Goal: Contribute content: Contribute content

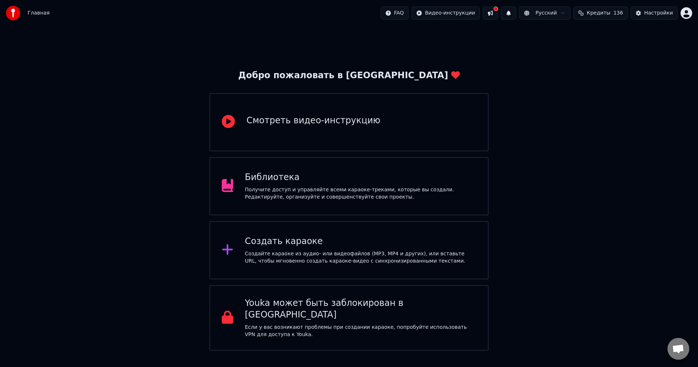
click at [330, 185] on div "Библиотека Получите доступ и управляйте всеми караоке-треками, которые вы созда…" at bounding box center [361, 186] width 232 height 29
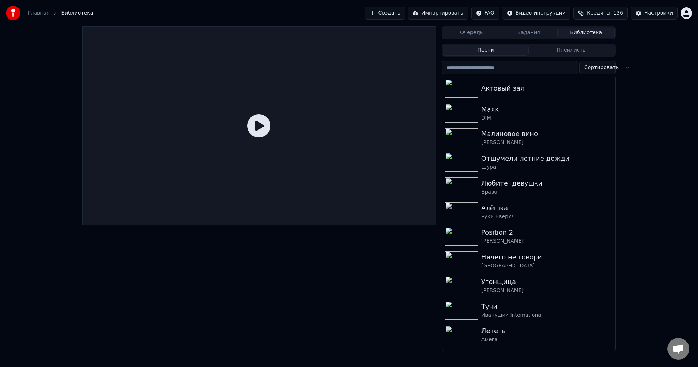
click at [405, 16] on button "Создать" at bounding box center [385, 13] width 40 height 13
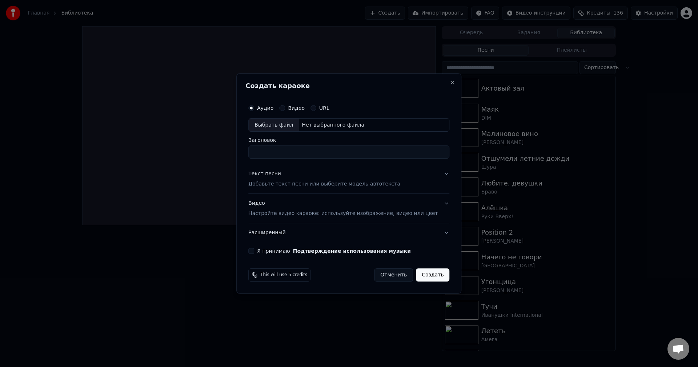
click at [272, 124] on div "Выбрать файл" at bounding box center [274, 124] width 50 height 13
type input "**********"
click at [315, 186] on p "Добавьте текст песни или выберите модель автотекста" at bounding box center [324, 184] width 152 height 7
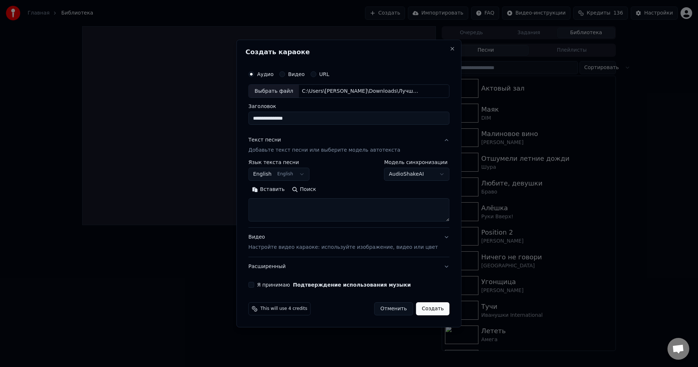
click at [300, 206] on textarea at bounding box center [348, 209] width 201 height 23
type textarea "********"
click at [293, 175] on button "English English" at bounding box center [278, 174] width 61 height 13
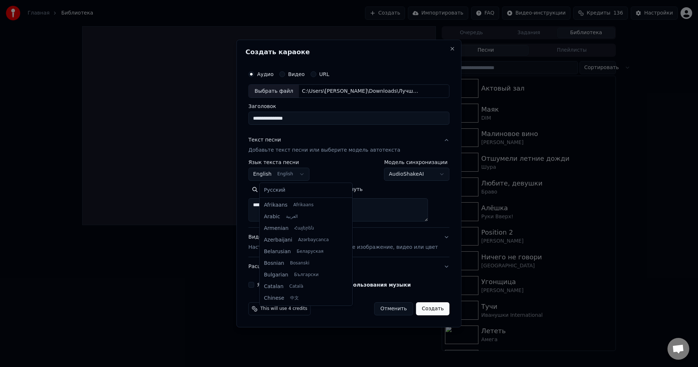
scroll to position [58, 0]
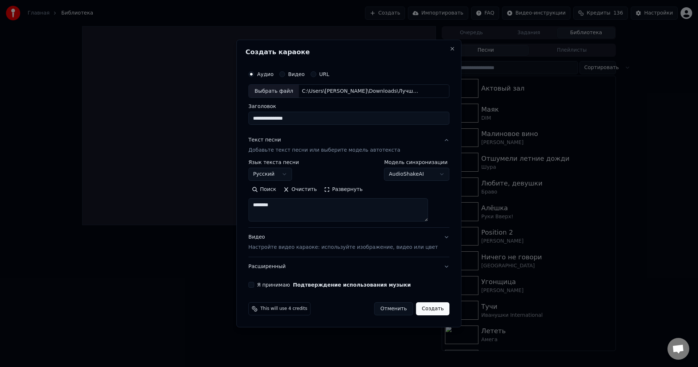
click at [254, 286] on button "Я принимаю Подтверждение использования музыки" at bounding box center [251, 285] width 6 height 6
click at [425, 311] on button "Создать" at bounding box center [432, 308] width 33 height 13
select select "**"
select select
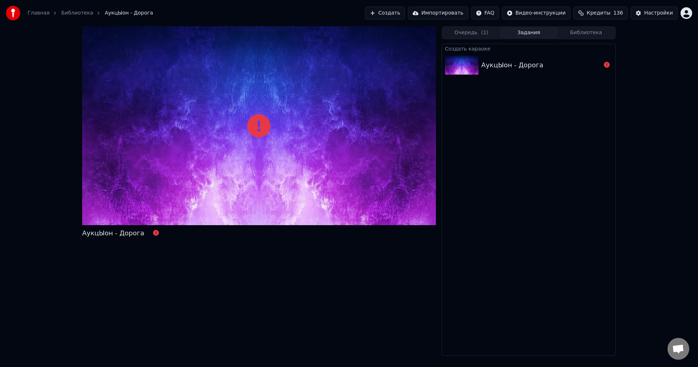
click at [541, 68] on div "АукцЫон - Дорога" at bounding box center [541, 65] width 120 height 10
click at [606, 64] on icon at bounding box center [607, 65] width 6 height 6
click at [461, 63] on img at bounding box center [461, 65] width 33 height 19
click at [469, 35] on button "Очередь ( 1 )" at bounding box center [471, 33] width 57 height 11
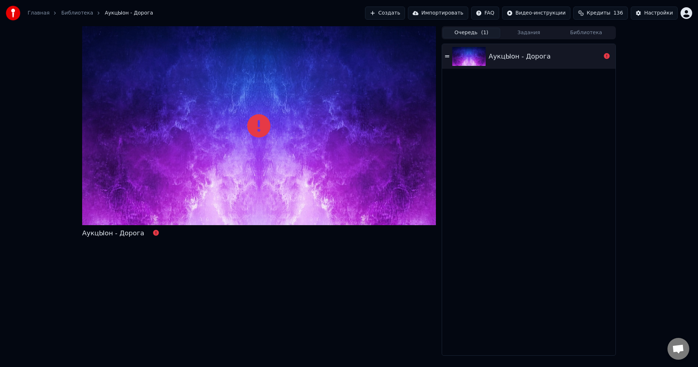
click at [508, 58] on div "АукцЫон - Дорога" at bounding box center [520, 56] width 62 height 10
click at [405, 13] on button "Создать" at bounding box center [385, 13] width 40 height 13
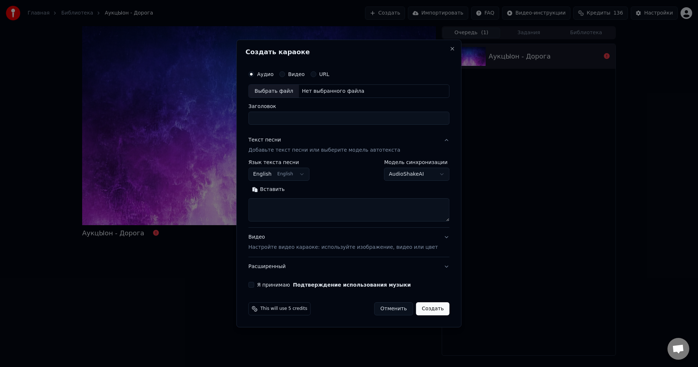
click at [291, 91] on div "Выбрать файл" at bounding box center [274, 91] width 50 height 13
type input "**********"
click at [286, 205] on textarea at bounding box center [348, 209] width 201 height 23
click at [437, 141] on button "Текст песни Добавьте текст песни или выберите модель автотекста" at bounding box center [348, 145] width 201 height 29
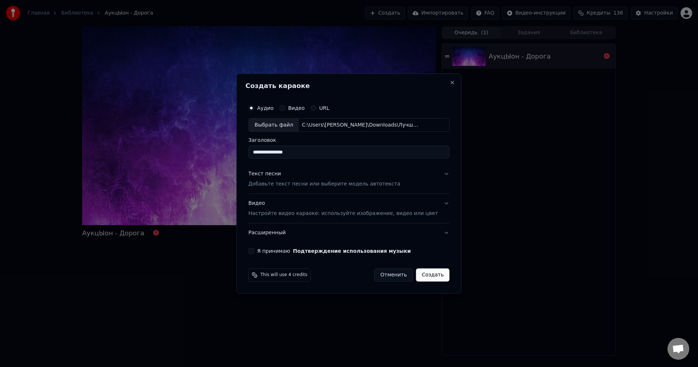
click at [254, 252] on button "Я принимаю Подтверждение использования музыки" at bounding box center [251, 251] width 6 height 6
click at [282, 214] on p "Настройте видео караоке: используйте изображение, видео или цвет" at bounding box center [342, 213] width 189 height 7
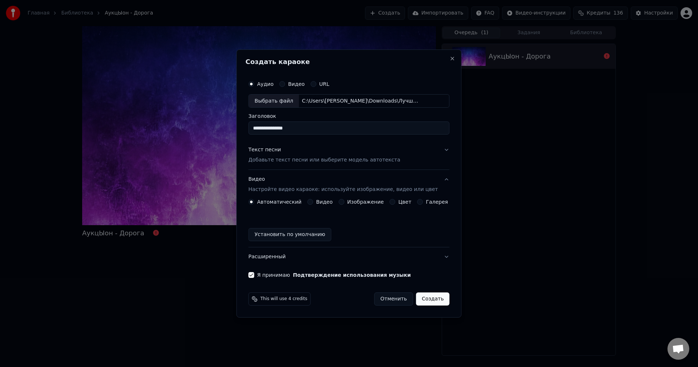
click at [326, 202] on label "Видео" at bounding box center [324, 201] width 17 height 5
click at [313, 202] on button "Видео" at bounding box center [310, 202] width 6 height 6
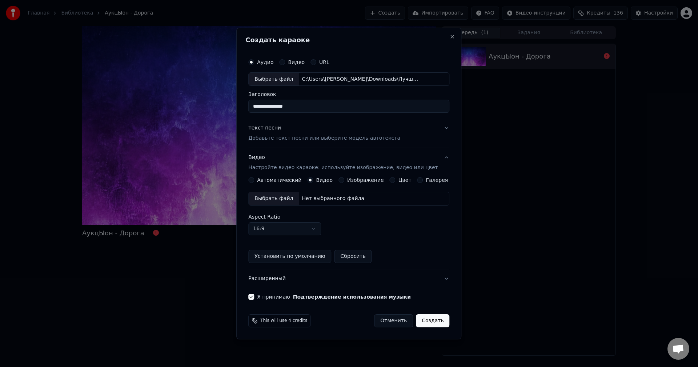
click at [360, 179] on label "Изображение" at bounding box center [365, 179] width 37 height 5
click at [344, 179] on button "Изображение" at bounding box center [341, 180] width 6 height 6
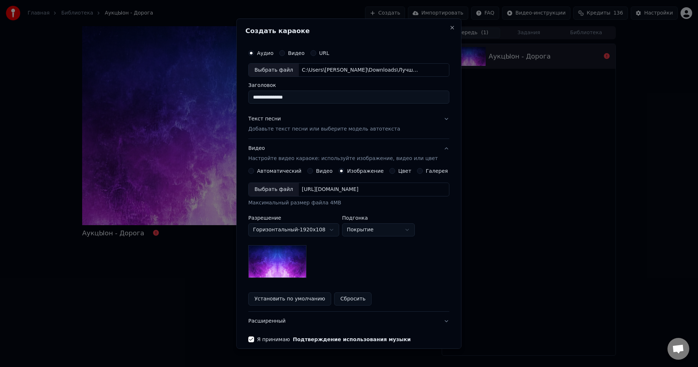
click at [349, 297] on button "Сбросить" at bounding box center [352, 298] width 37 height 13
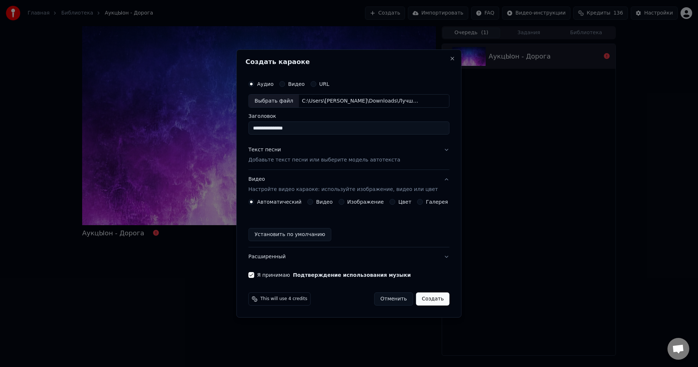
click at [360, 200] on label "Изображение" at bounding box center [365, 201] width 37 height 5
click at [344, 200] on button "Изображение" at bounding box center [341, 202] width 6 height 6
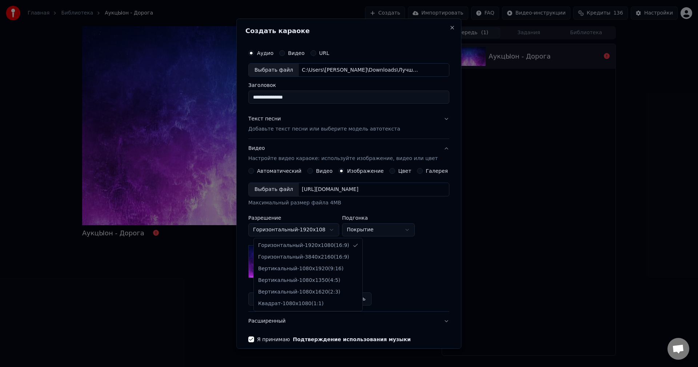
click at [310, 229] on body "**********" at bounding box center [349, 183] width 698 height 367
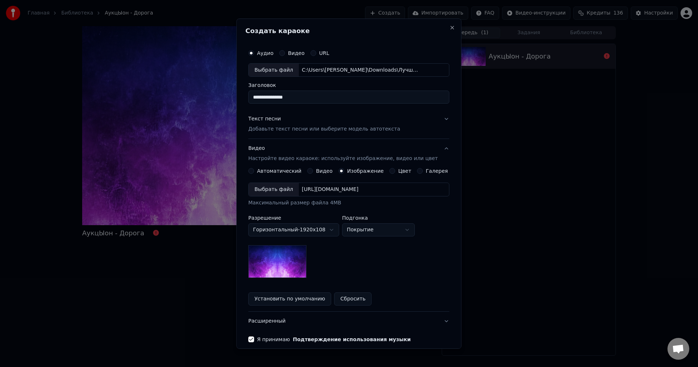
click at [292, 261] on img at bounding box center [277, 261] width 58 height 33
click at [284, 188] on div "Выбрать файл" at bounding box center [274, 189] width 50 height 13
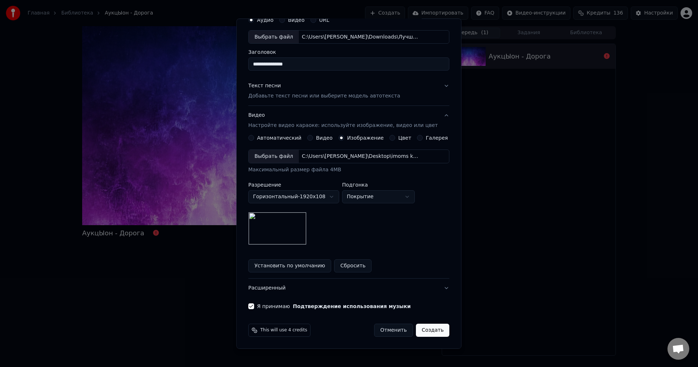
click at [430, 328] on button "Создать" at bounding box center [432, 329] width 33 height 13
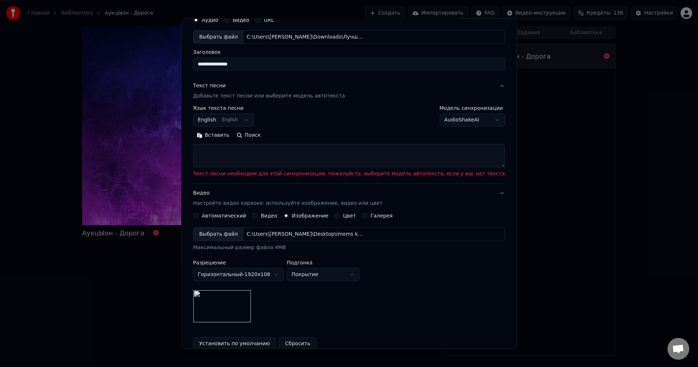
scroll to position [0, 0]
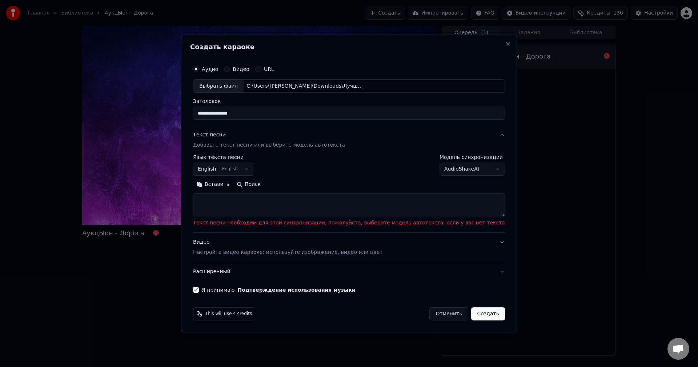
click at [322, 202] on textarea at bounding box center [349, 204] width 312 height 23
click at [446, 173] on body "**********" at bounding box center [349, 183] width 698 height 367
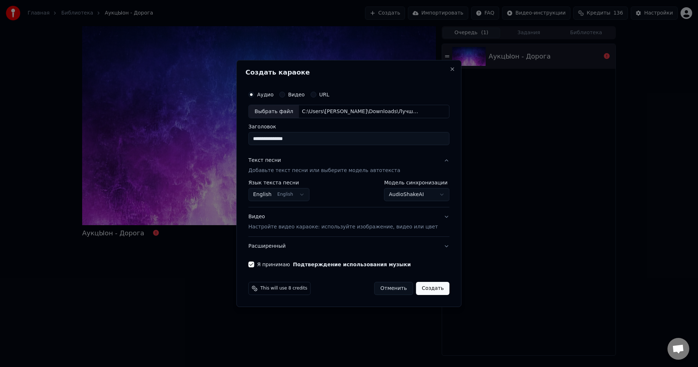
click at [429, 289] on button "Создать" at bounding box center [432, 288] width 33 height 13
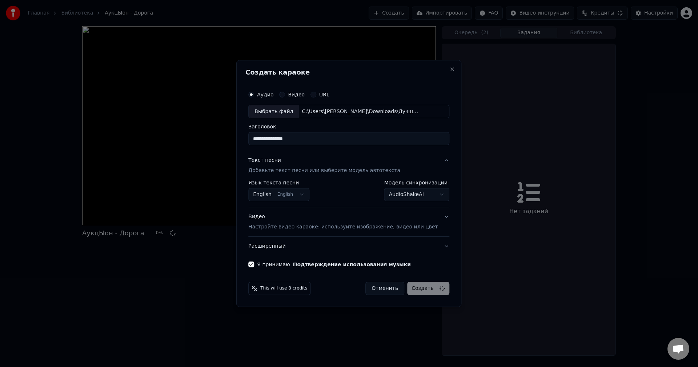
select select "**********"
select select
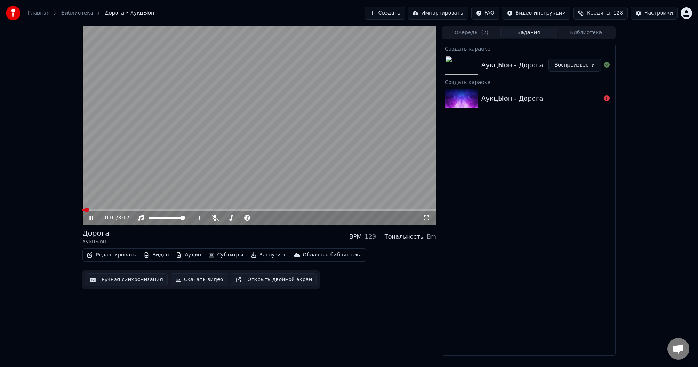
click at [270, 208] on video at bounding box center [259, 125] width 354 height 199
click at [280, 209] on span at bounding box center [259, 209] width 354 height 1
click at [86, 216] on div "1:50 / 3:17" at bounding box center [259, 217] width 348 height 7
click at [93, 220] on icon at bounding box center [96, 218] width 17 height 6
click at [329, 210] on span at bounding box center [259, 209] width 354 height 1
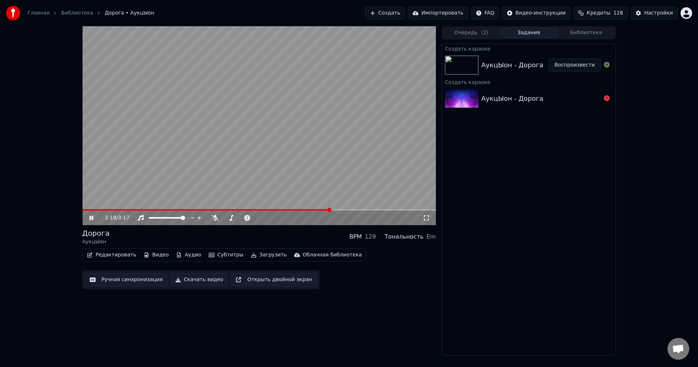
click at [364, 211] on div "2:18 / 3:17" at bounding box center [259, 217] width 354 height 15
click at [386, 210] on span at bounding box center [259, 209] width 354 height 1
click at [221, 210] on span at bounding box center [235, 209] width 306 height 1
click at [248, 210] on span at bounding box center [259, 209] width 354 height 1
click at [181, 256] on button "Аудио" at bounding box center [188, 255] width 31 height 10
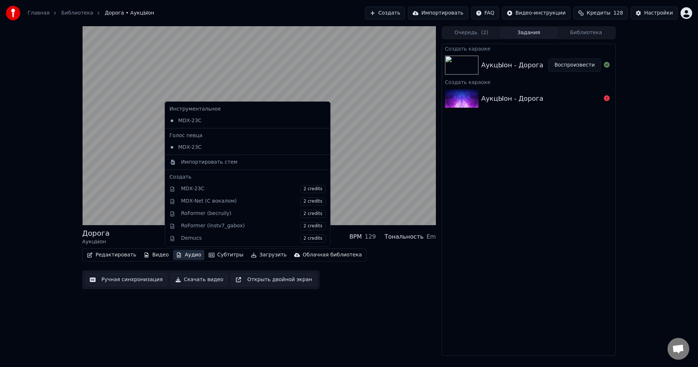
click at [357, 302] on div "Дорога АукцЫон BPM 129 Тональность Em Редактировать Видео Аудио Субтитры Загруз…" at bounding box center [259, 190] width 354 height 329
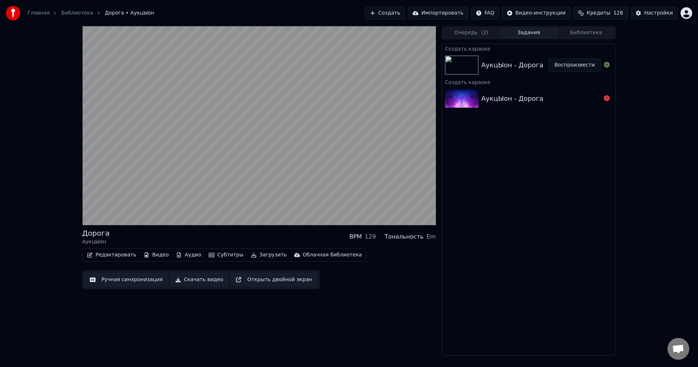
click at [256, 255] on button "Загрузить" at bounding box center [269, 255] width 42 height 10
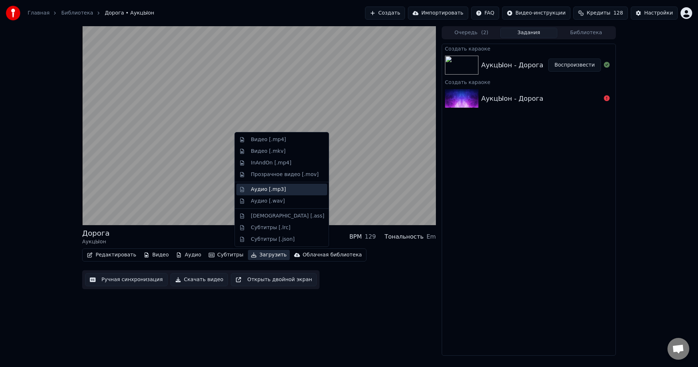
click at [283, 191] on div "Аудио [.mp3]" at bounding box center [287, 189] width 73 height 7
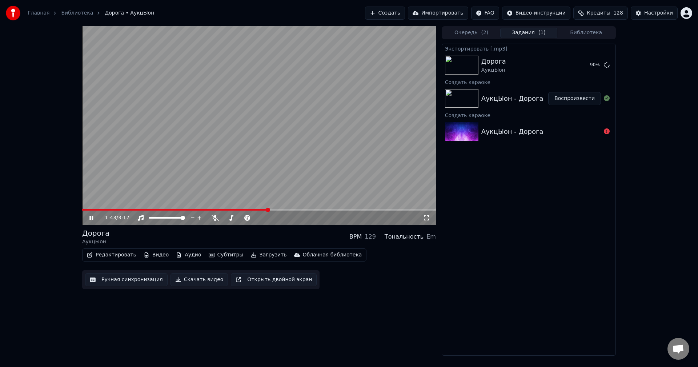
click at [92, 218] on icon at bounding box center [91, 218] width 4 height 4
click at [582, 69] on button "Показать" at bounding box center [581, 65] width 37 height 13
